Goal: Information Seeking & Learning: Find specific fact

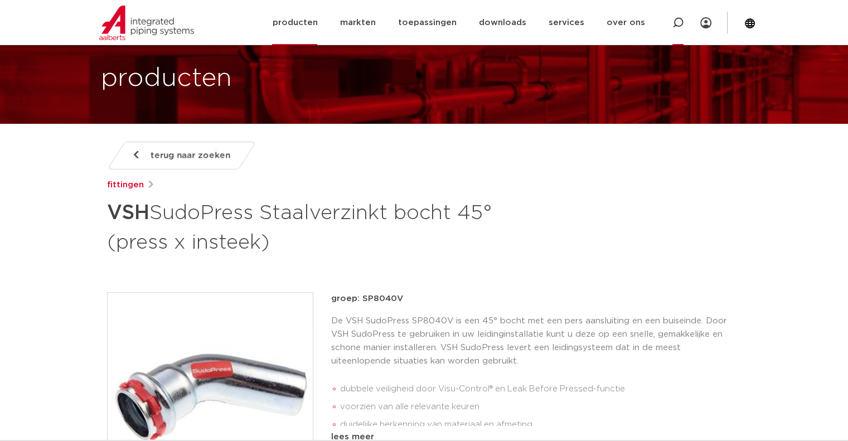
click at [677, 25] on icon at bounding box center [677, 22] width 13 height 13
paste input "6560851"
type input "6560851"
click button "Zoeken" at bounding box center [0, 0] width 0 height 0
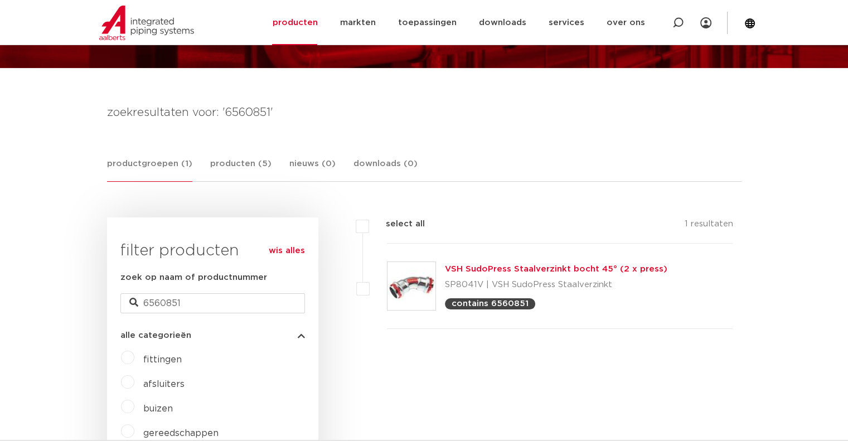
click at [417, 288] on img at bounding box center [411, 286] width 48 height 48
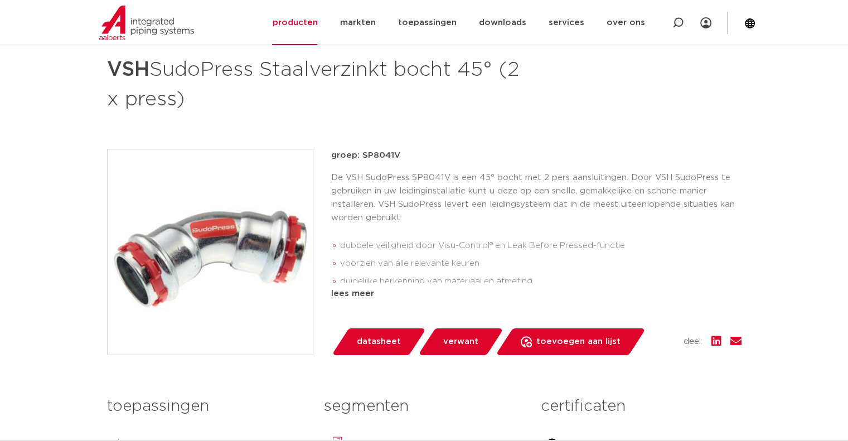
scroll to position [56, 0]
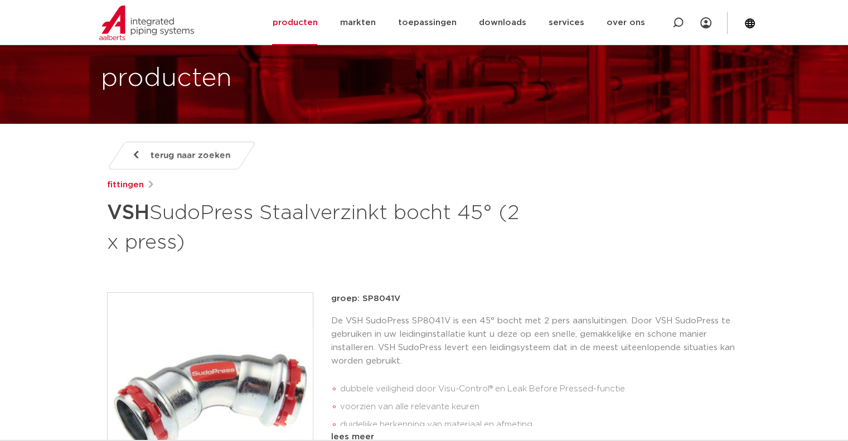
drag, startPoint x: 187, startPoint y: 238, endPoint x: 108, endPoint y: 214, distance: 82.7
click at [108, 214] on h1 "VSH SudoPress Staalverzinkt bocht 45° (2 x press)" at bounding box center [316, 226] width 419 height 60
copy h1 "VSH SudoPress Staalverzinkt bocht 45° (2 x press)"
click at [221, 372] on img at bounding box center [210, 395] width 205 height 205
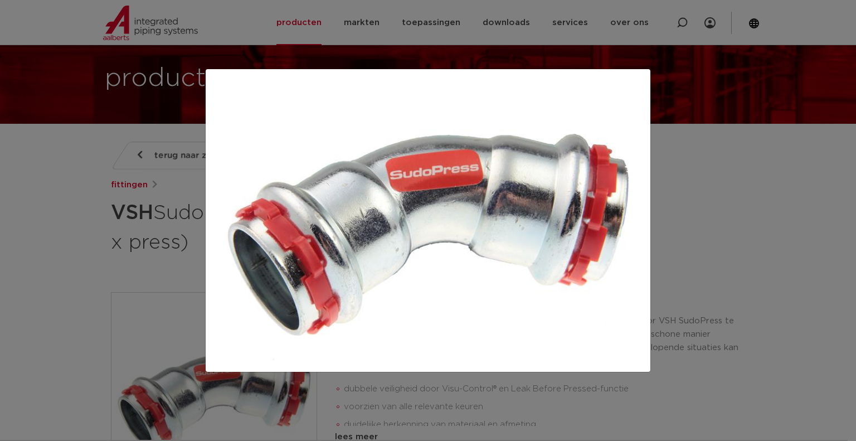
click at [743, 135] on div at bounding box center [428, 220] width 856 height 441
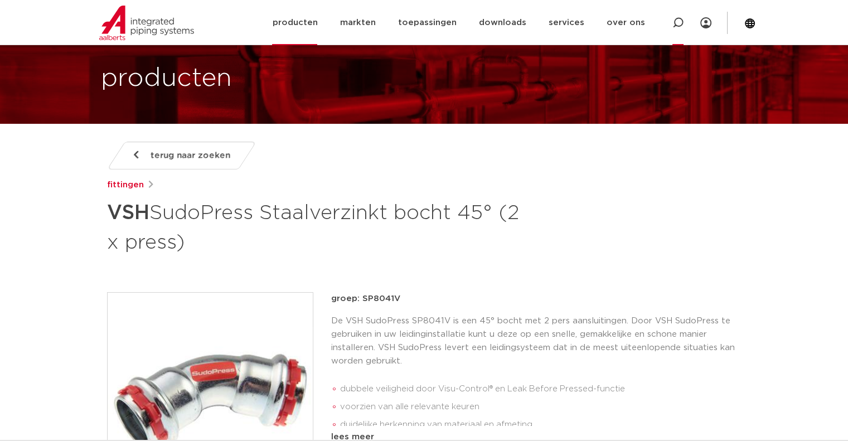
click at [676, 21] on icon at bounding box center [677, 22] width 11 height 11
paste input "6561863"
type input "6561863"
click button "Zoeken" at bounding box center [0, 0] width 0 height 0
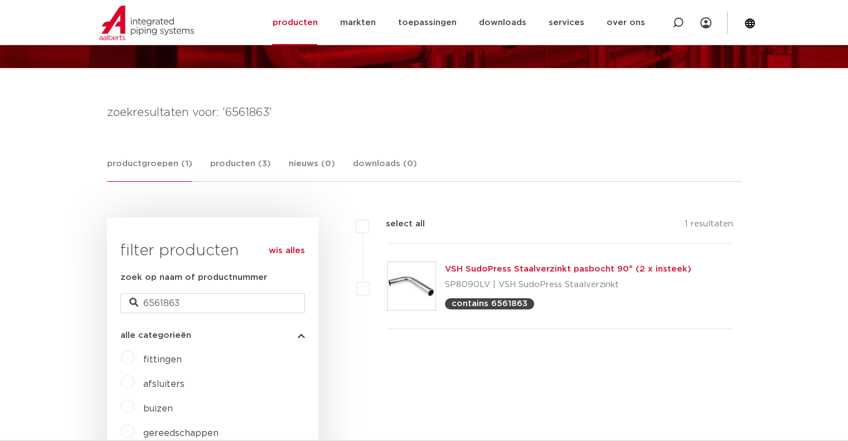
scroll to position [111, 0]
click at [399, 275] on img at bounding box center [411, 286] width 48 height 48
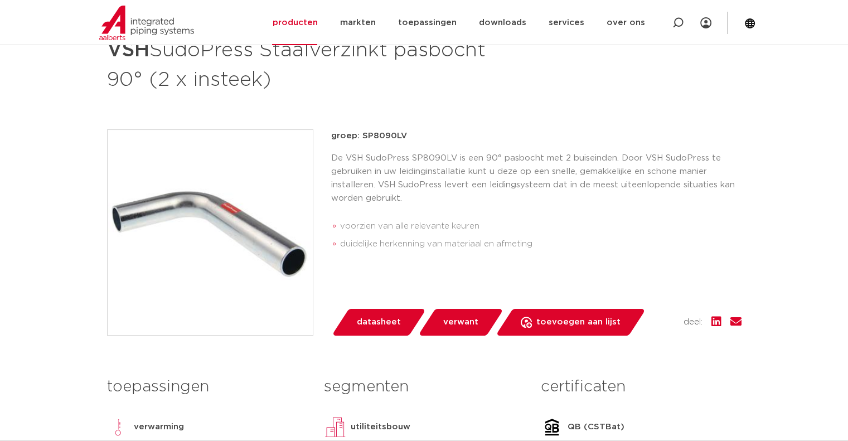
scroll to position [223, 0]
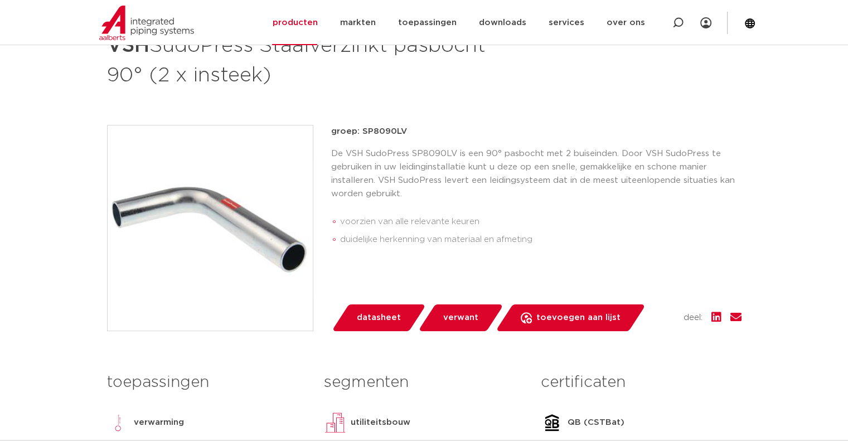
click at [208, 243] on img at bounding box center [210, 227] width 205 height 205
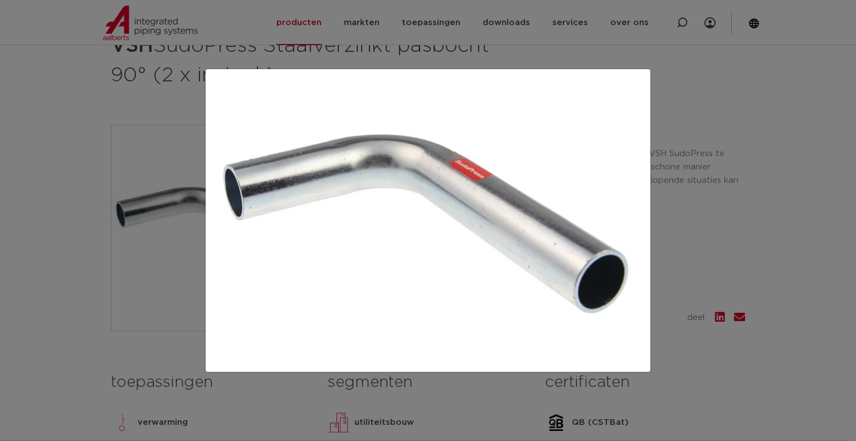
click at [56, 106] on div at bounding box center [428, 220] width 856 height 441
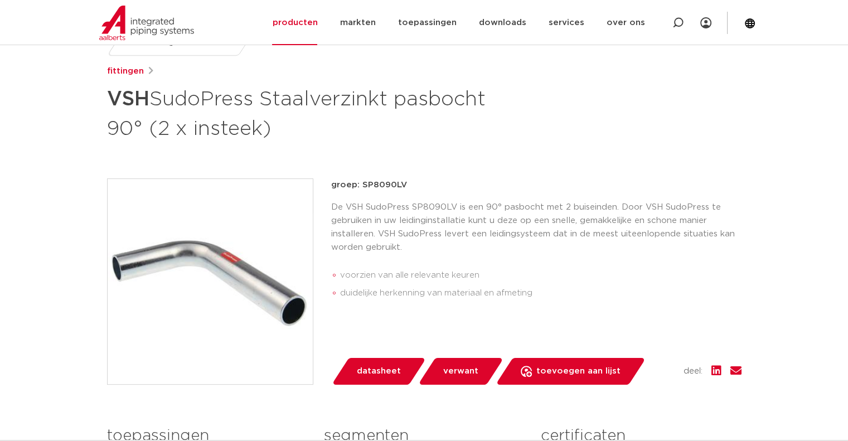
scroll to position [111, 0]
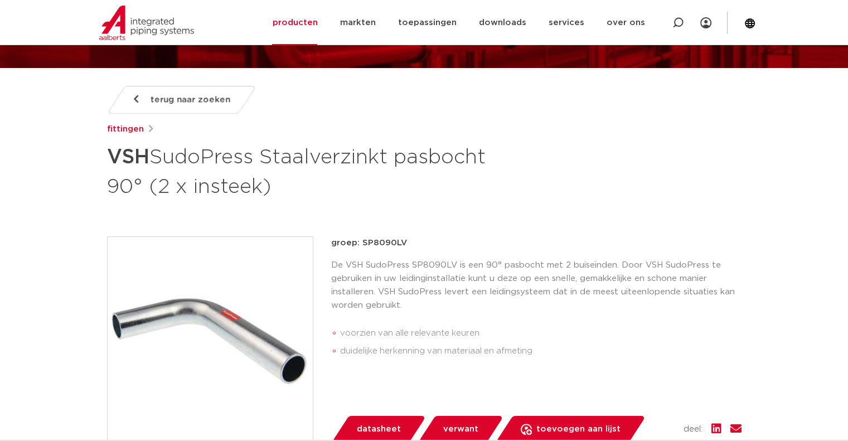
drag, startPoint x: 272, startPoint y: 185, endPoint x: 109, endPoint y: 151, distance: 166.2
click at [109, 151] on h1 "VSH SudoPress Staalverzinkt pasbocht 90° (2 x insteek)" at bounding box center [316, 170] width 419 height 60
copy h1 "VSH SudoPress Staalverzinkt pasbocht 90° (2 x insteek)"
click at [682, 20] on icon at bounding box center [677, 22] width 13 height 13
paste input "6561786"
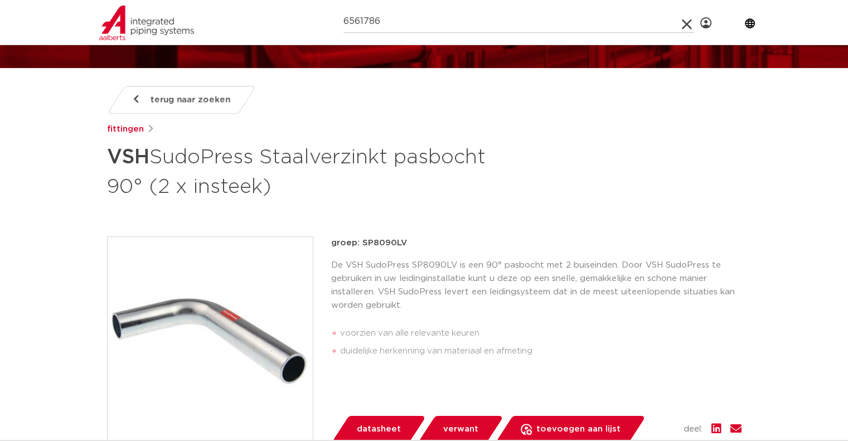
type input "6561786"
click button "Zoeken" at bounding box center [0, 0] width 0 height 0
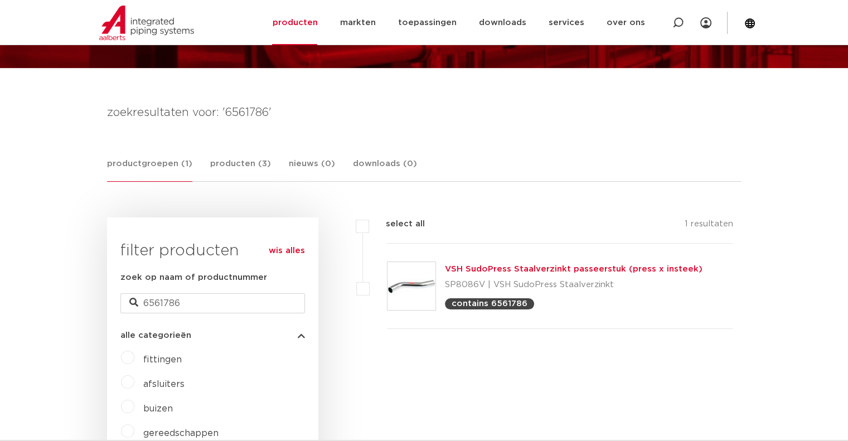
scroll to position [111, 0]
click at [397, 279] on img at bounding box center [411, 286] width 48 height 48
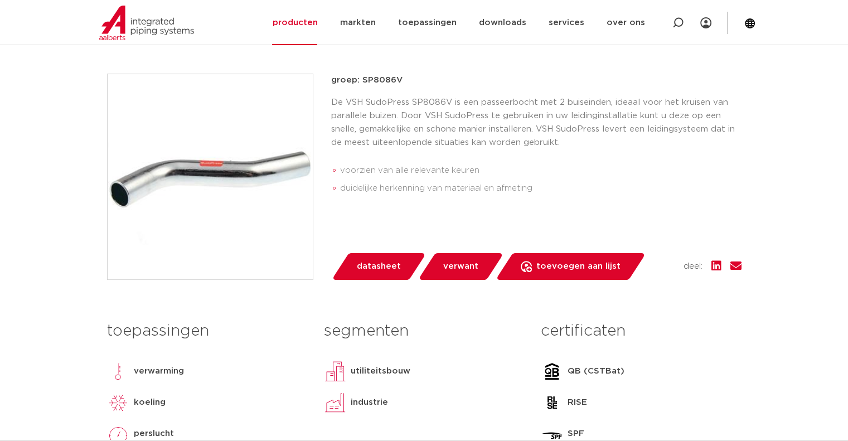
scroll to position [279, 0]
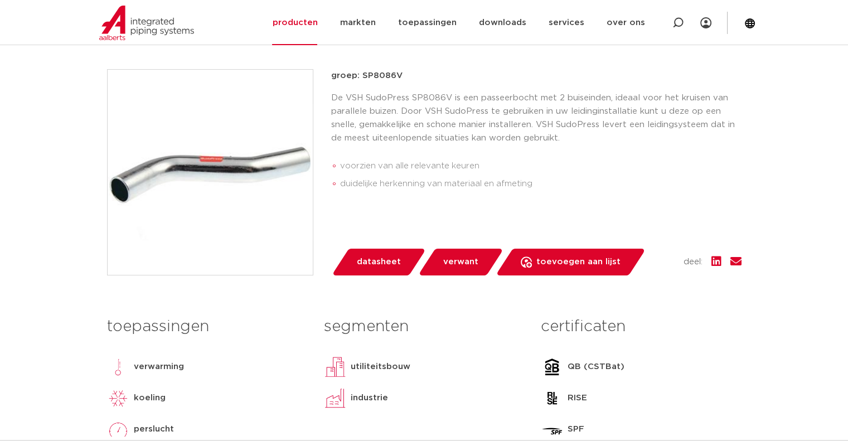
click at [243, 174] on img at bounding box center [210, 172] width 205 height 205
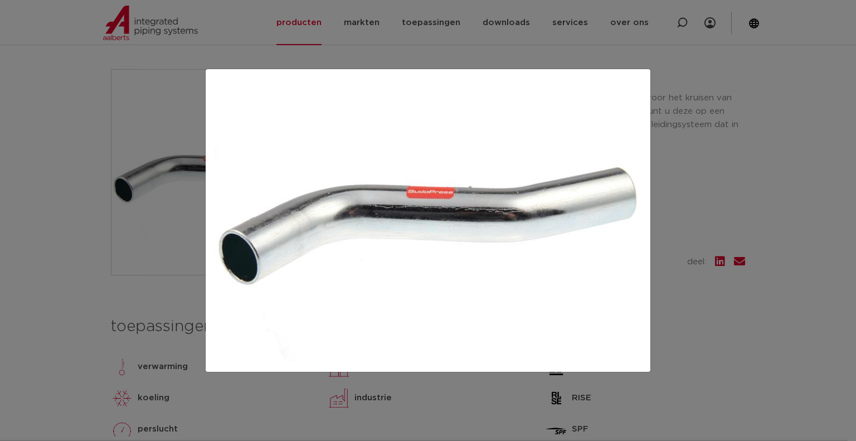
click at [333, 45] on div at bounding box center [428, 220] width 856 height 441
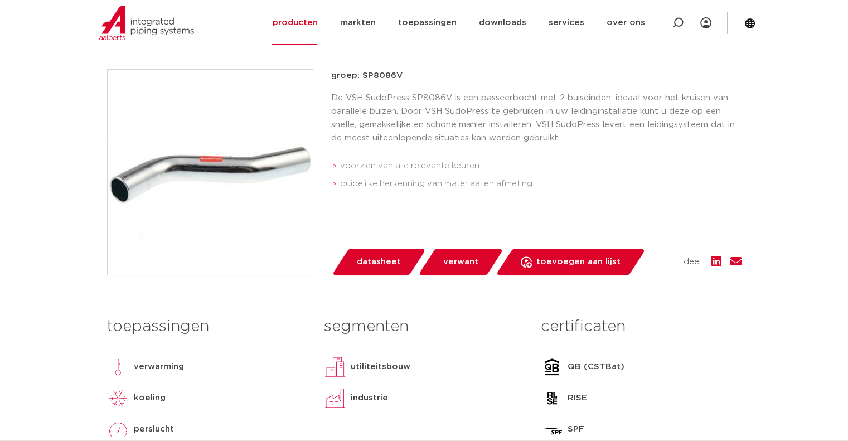
scroll to position [56, 0]
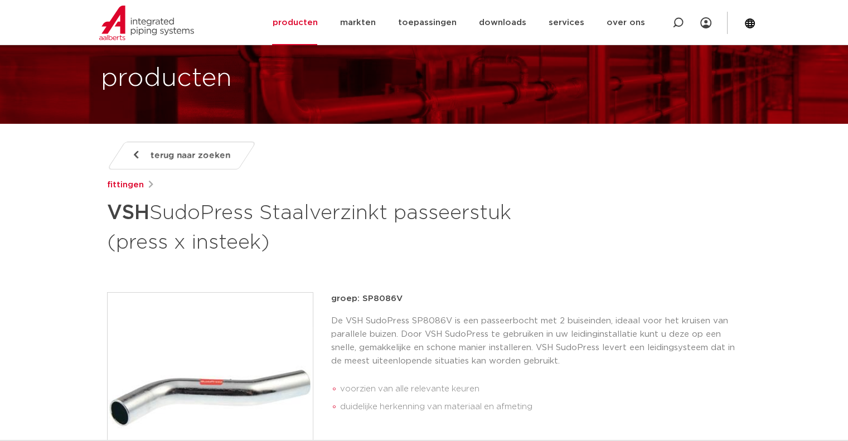
click at [232, 217] on h1 "VSH SudoPress Staalverzinkt passeerstuk (press x insteek)" at bounding box center [316, 226] width 419 height 60
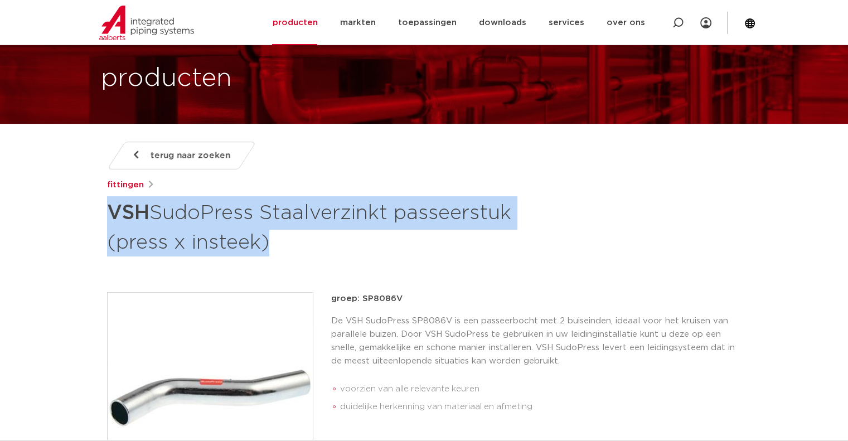
click at [232, 217] on h1 "VSH SudoPress Staalverzinkt passeerstuk (press x insteek)" at bounding box center [316, 226] width 419 height 60
copy div "VSH SudoPress Staalverzinkt passeerstuk (press x insteek)"
